Goal: Task Accomplishment & Management: Use online tool/utility

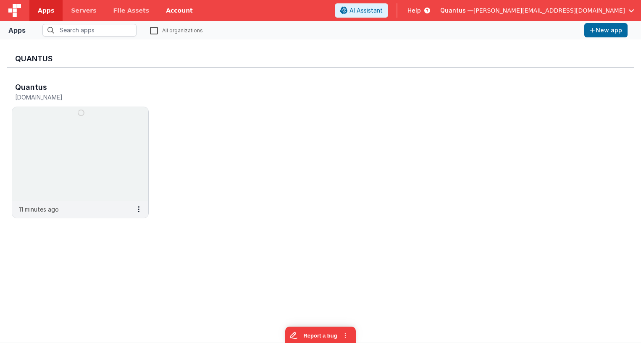
click at [158, 9] on link "Account" at bounding box center [180, 10] width 44 height 21
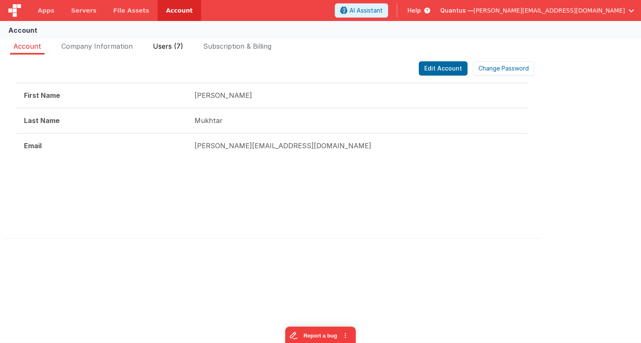
click at [172, 45] on span "Users (7)" at bounding box center [168, 46] width 30 height 8
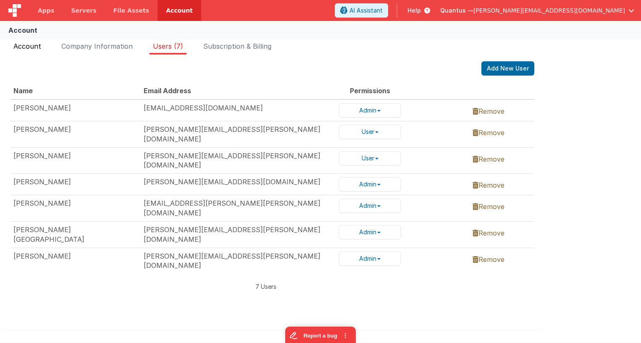
click at [24, 49] on span "Account" at bounding box center [27, 46] width 28 height 8
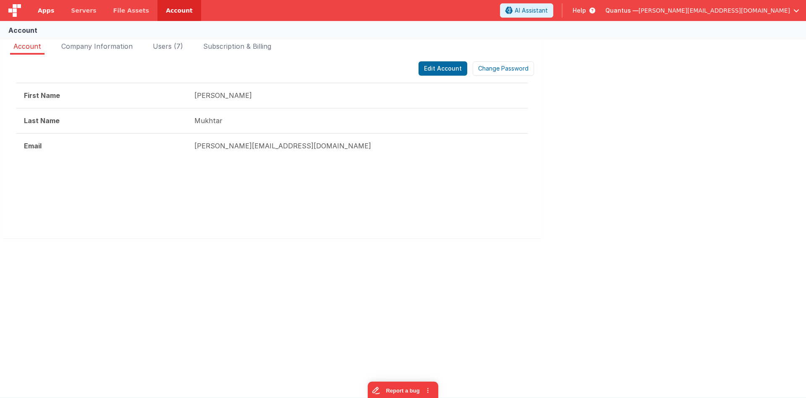
click at [47, 11] on span "Apps" at bounding box center [46, 10] width 16 height 8
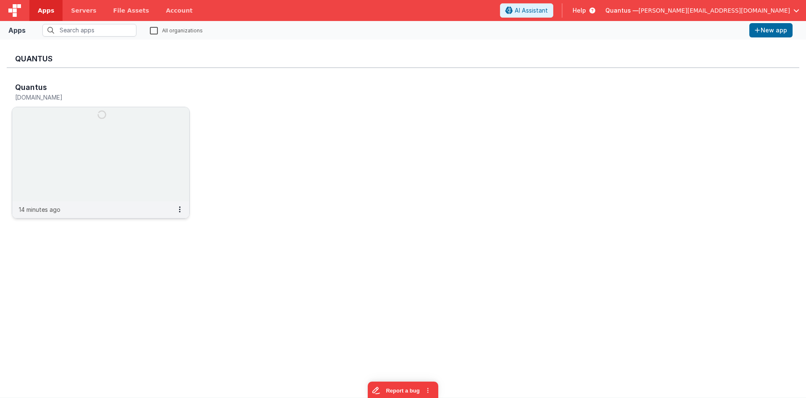
click at [123, 129] on img at bounding box center [100, 154] width 177 height 94
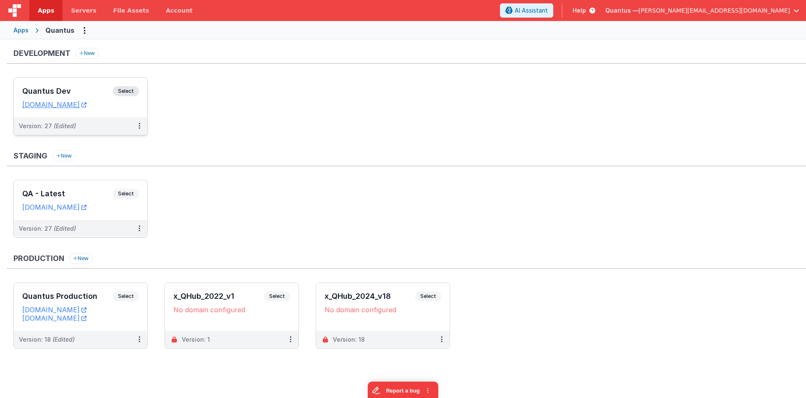
click at [66, 83] on div "Quantus Dev Select URLs [DOMAIN_NAME]" at bounding box center [81, 97] width 134 height 39
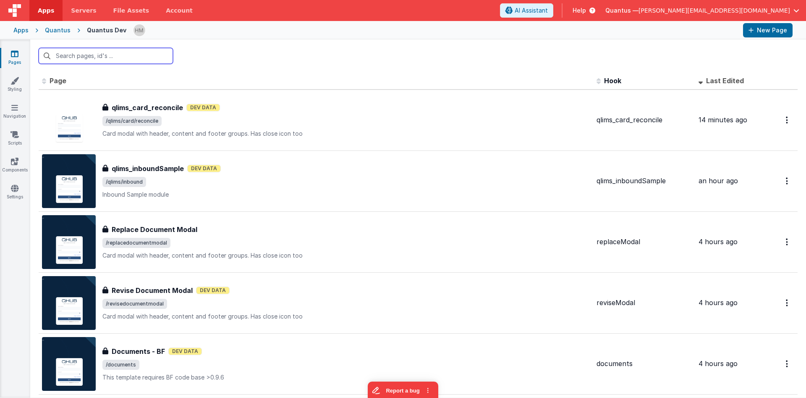
click at [118, 51] on input "text" at bounding box center [106, 56] width 134 height 16
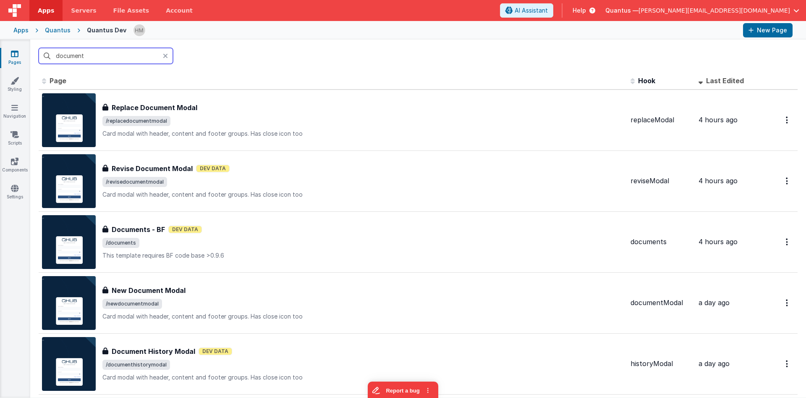
type input "document"
